Goal: Information Seeking & Learning: Find specific fact

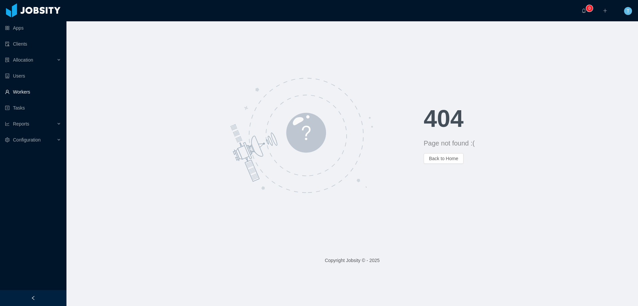
click at [26, 92] on link "Workers" at bounding box center [33, 91] width 56 height 13
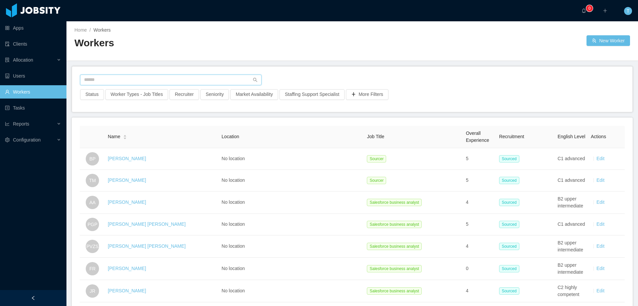
click at [114, 78] on input "text" at bounding box center [171, 79] width 182 height 11
type input "**********"
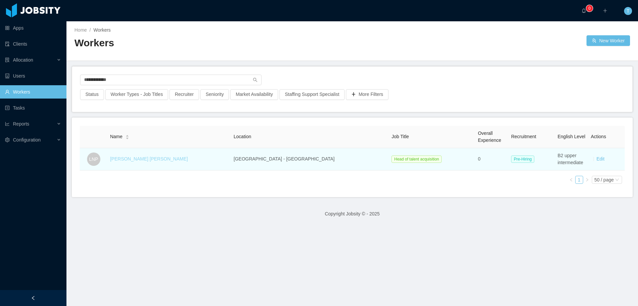
click at [146, 157] on link "Laura Natalia Perez" at bounding box center [149, 158] width 78 height 5
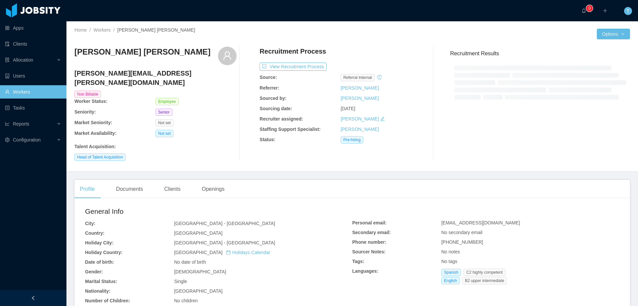
click at [181, 141] on div "Laura Natalia Perez natalia.perez@jobsity.com Non Billable Worker Status: Emplo…" at bounding box center [155, 104] width 162 height 114
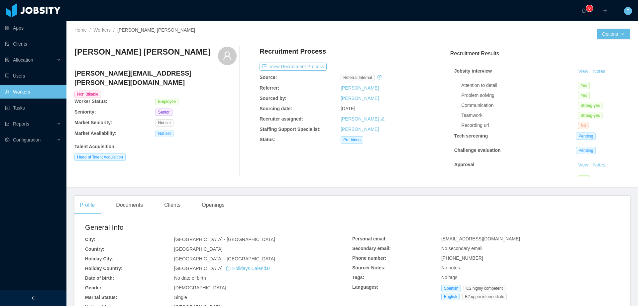
click at [114, 169] on div "Laura Natalia Perez natalia.perez@jobsity.com Non Billable Worker Status: Emplo…" at bounding box center [155, 112] width 162 height 130
click at [208, 162] on div "Laura Natalia Perez natalia.perez@jobsity.com Non Billable Worker Status: Emplo…" at bounding box center [155, 112] width 162 height 130
click at [105, 166] on div "Laura Natalia Perez natalia.perez@jobsity.com Non Billable Worker Status: Emplo…" at bounding box center [155, 112] width 162 height 130
drag, startPoint x: 247, startPoint y: 88, endPoint x: 246, endPoint y: 105, distance: 17.3
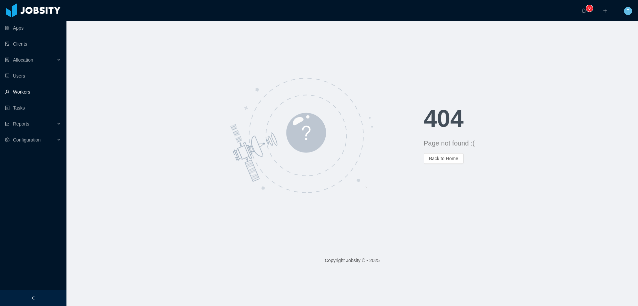
click at [29, 91] on link "Workers" at bounding box center [33, 91] width 56 height 13
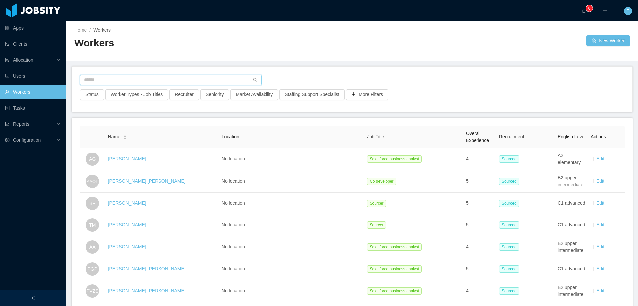
click at [114, 79] on input "text" at bounding box center [171, 79] width 182 height 11
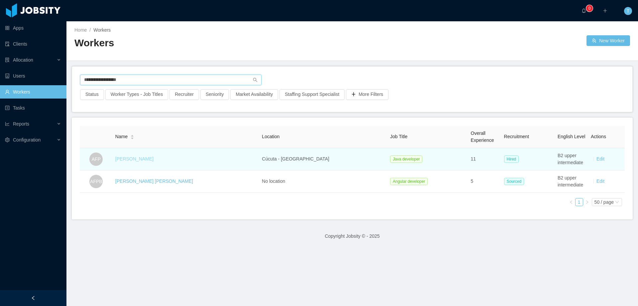
type input "**********"
click at [148, 159] on link "[PERSON_NAME]" at bounding box center [134, 158] width 38 height 5
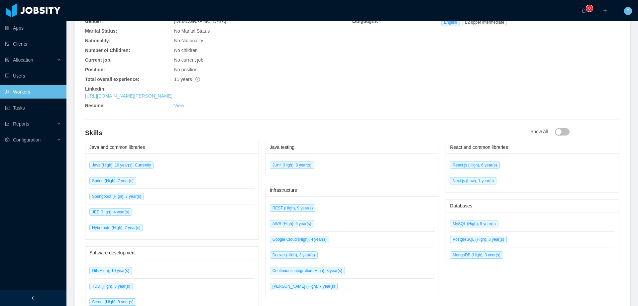
scroll to position [281, 0]
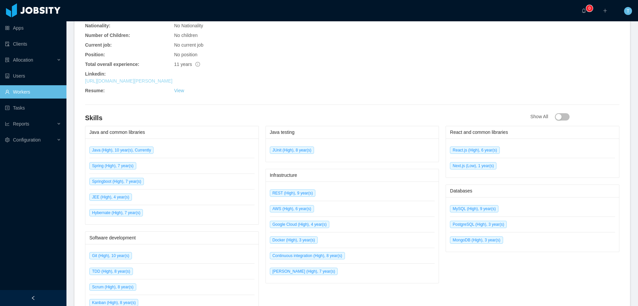
click at [130, 80] on link "[URL][DOMAIN_NAME][PERSON_NAME]" at bounding box center [128, 80] width 87 height 5
click at [21, 92] on link "Workers" at bounding box center [33, 91] width 56 height 13
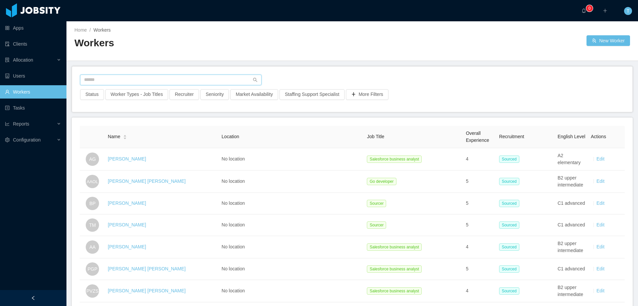
click at [124, 78] on input "text" at bounding box center [171, 79] width 182 height 11
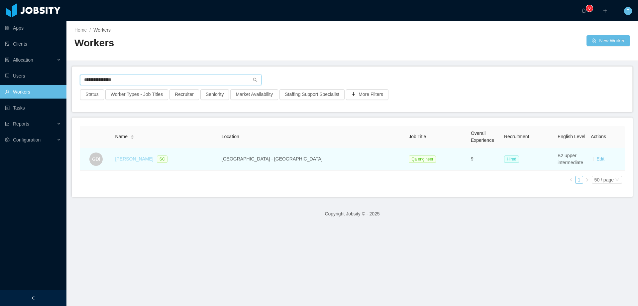
type input "**********"
click at [137, 161] on link "[PERSON_NAME]" at bounding box center [134, 158] width 38 height 5
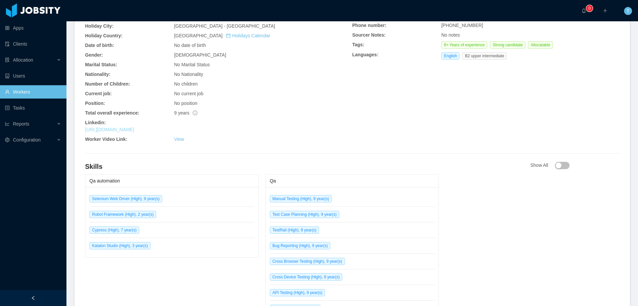
scroll to position [242, 0]
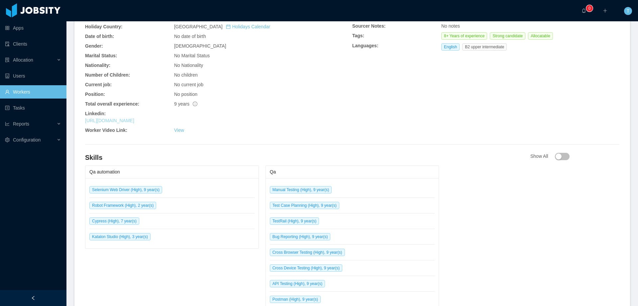
click at [134, 118] on link "[URL][DOMAIN_NAME]" at bounding box center [109, 120] width 49 height 5
drag, startPoint x: 404, startPoint y: 65, endPoint x: 405, endPoint y: 76, distance: 11.3
